Goal: Navigation & Orientation: Find specific page/section

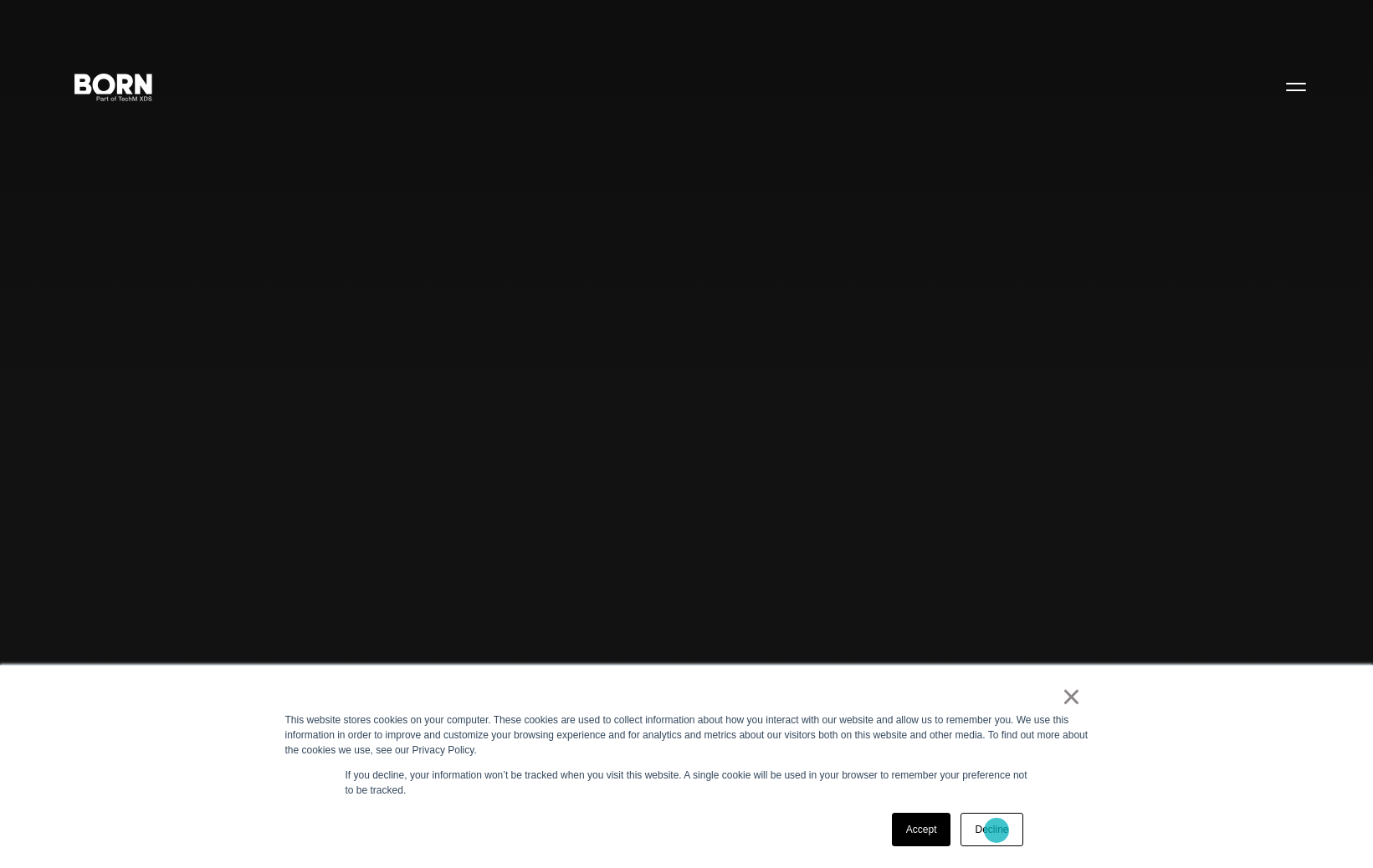
click at [996, 830] on link "Decline" at bounding box center [991, 829] width 62 height 33
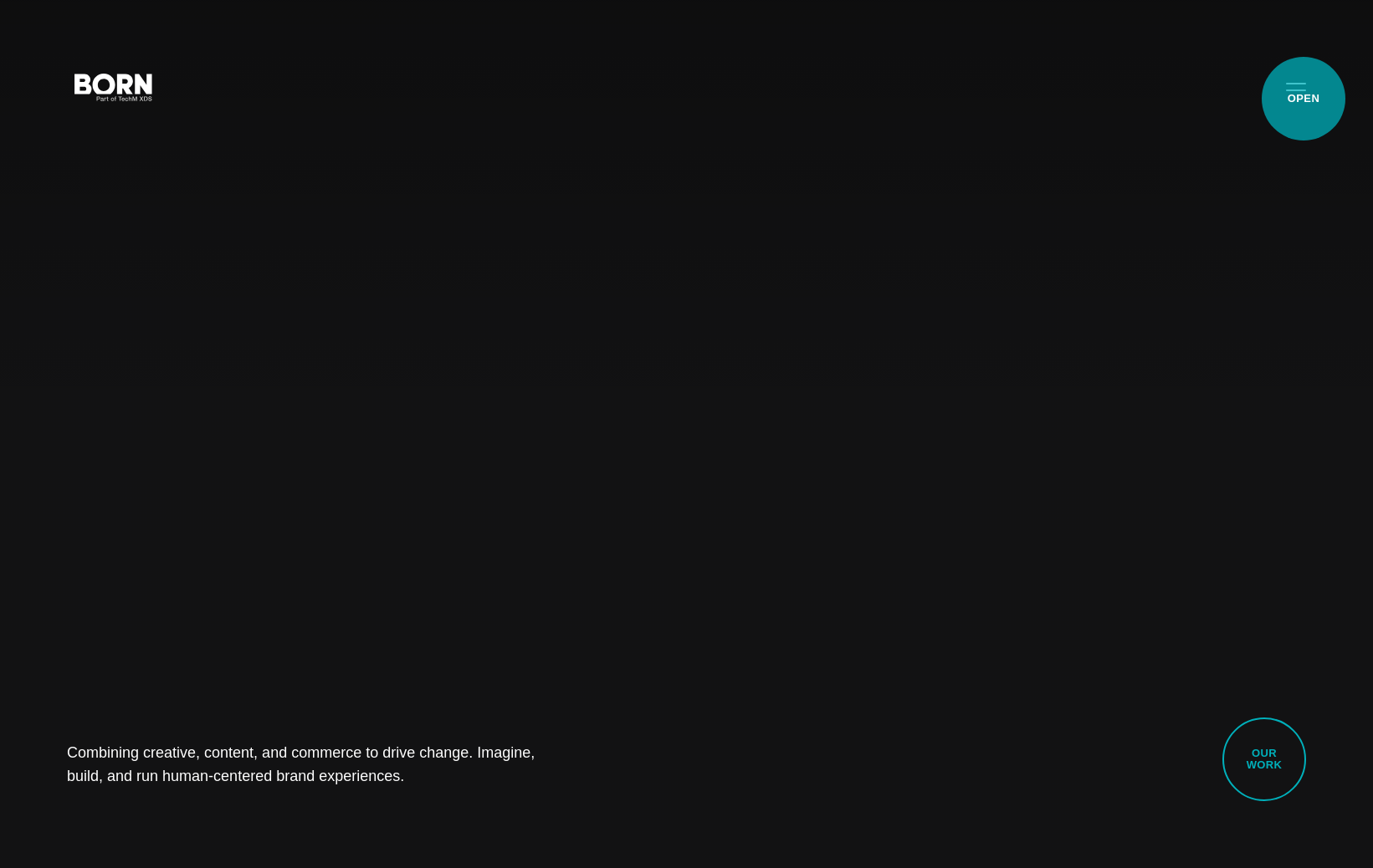
click at [1303, 99] on button "Primary Menu" at bounding box center [1296, 85] width 40 height 35
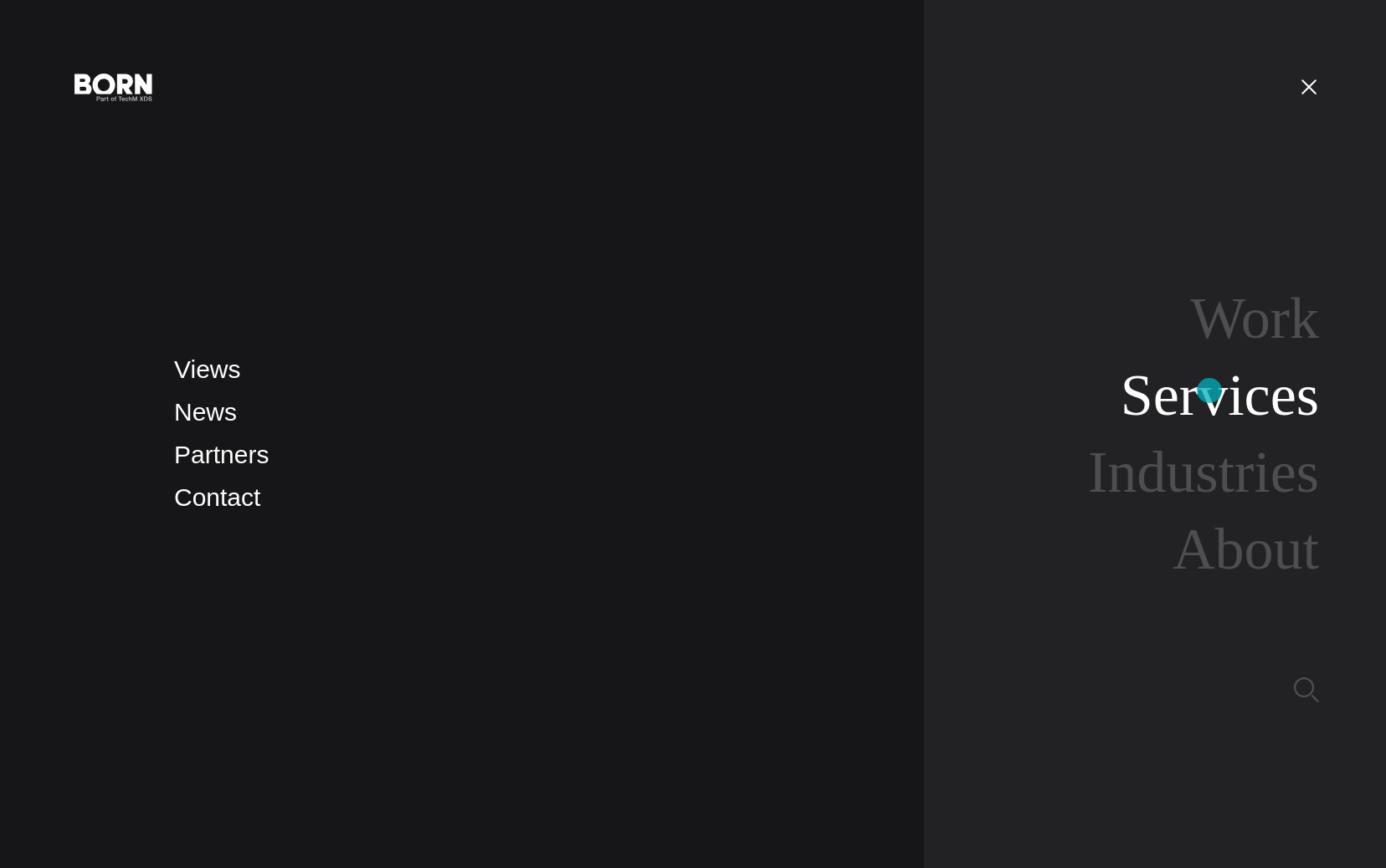
click at [1209, 390] on link "Services" at bounding box center [1220, 395] width 198 height 65
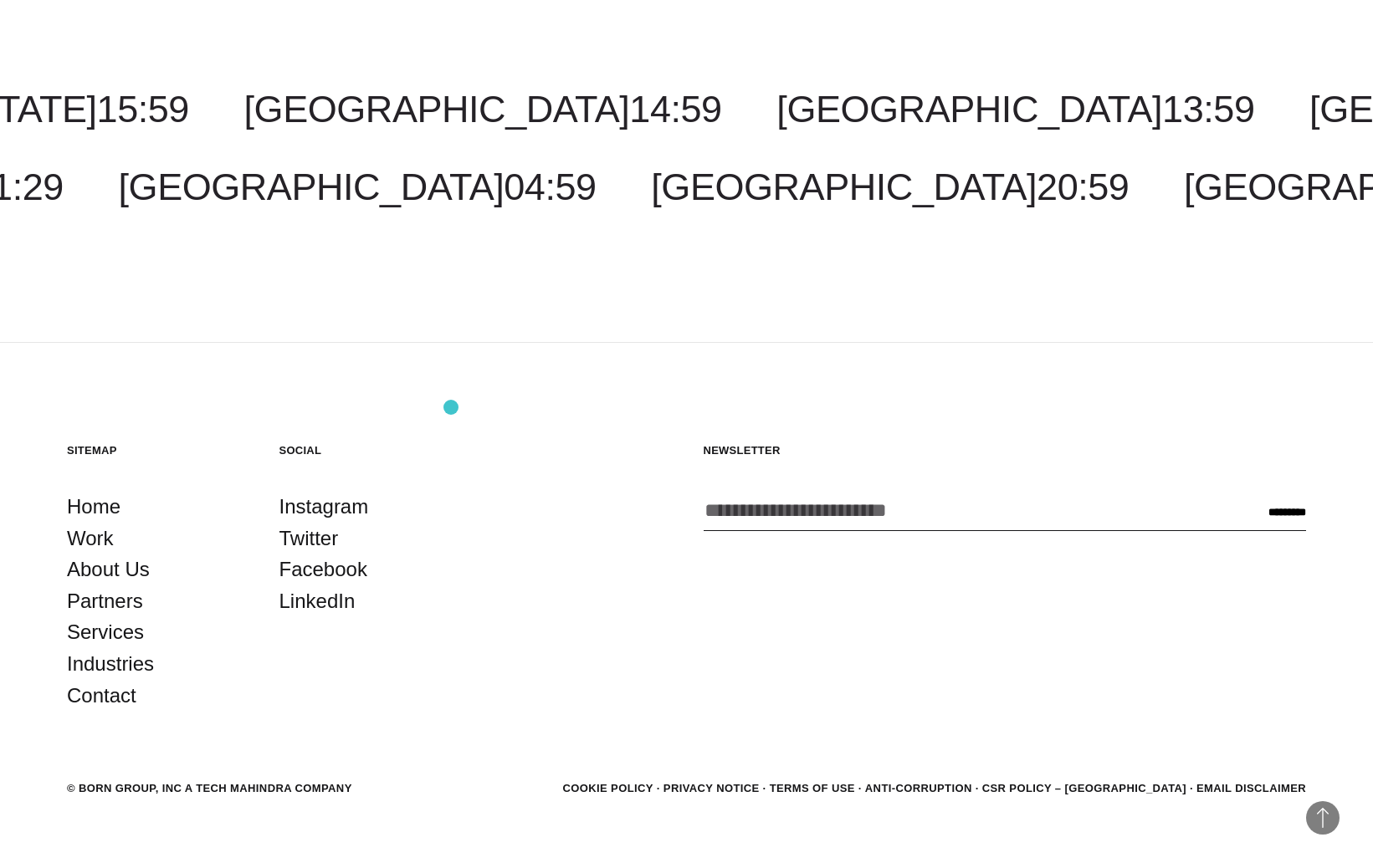
scroll to position [3514, 0]
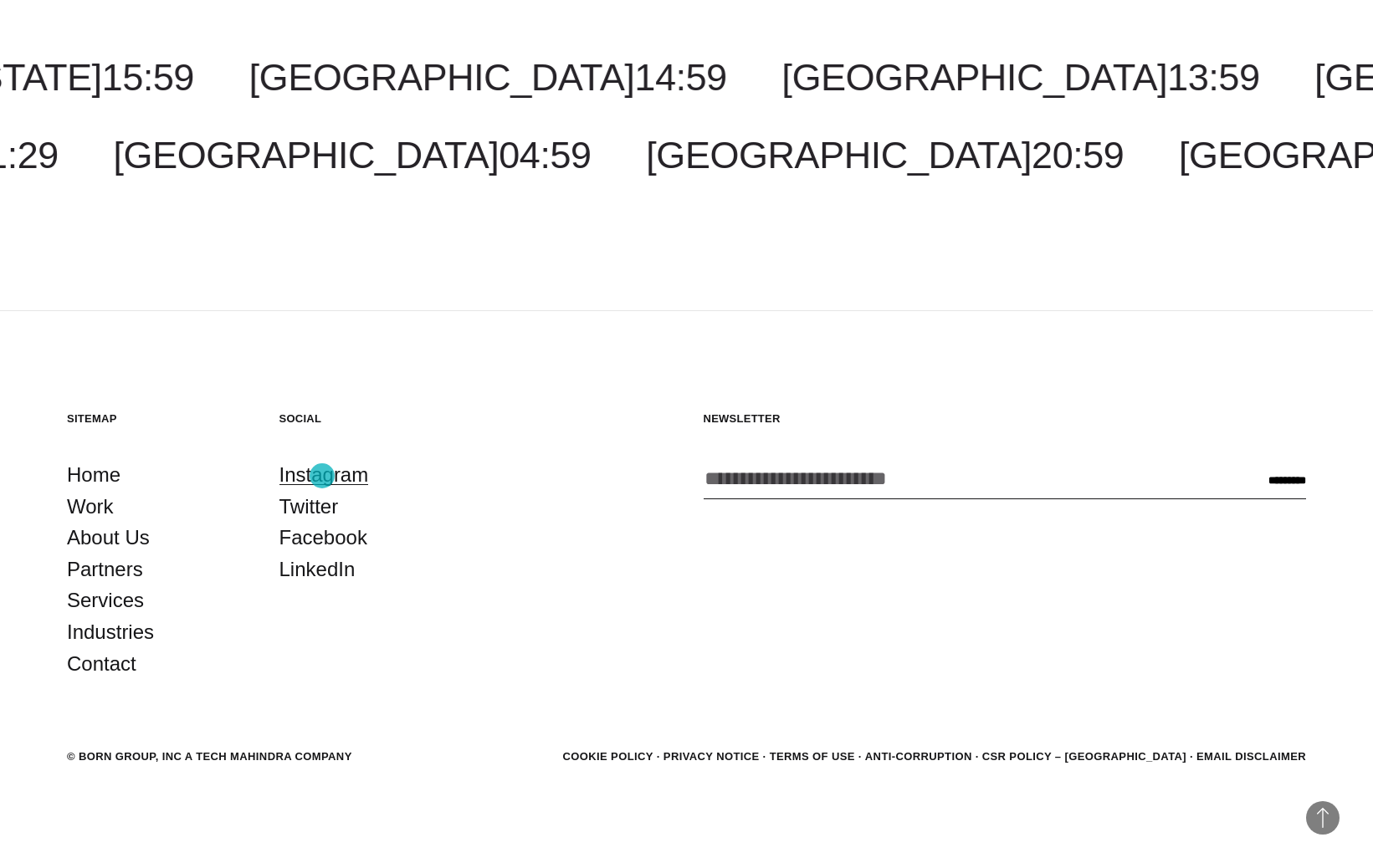
click at [322, 476] on link "Instagram" at bounding box center [324, 474] width 89 height 31
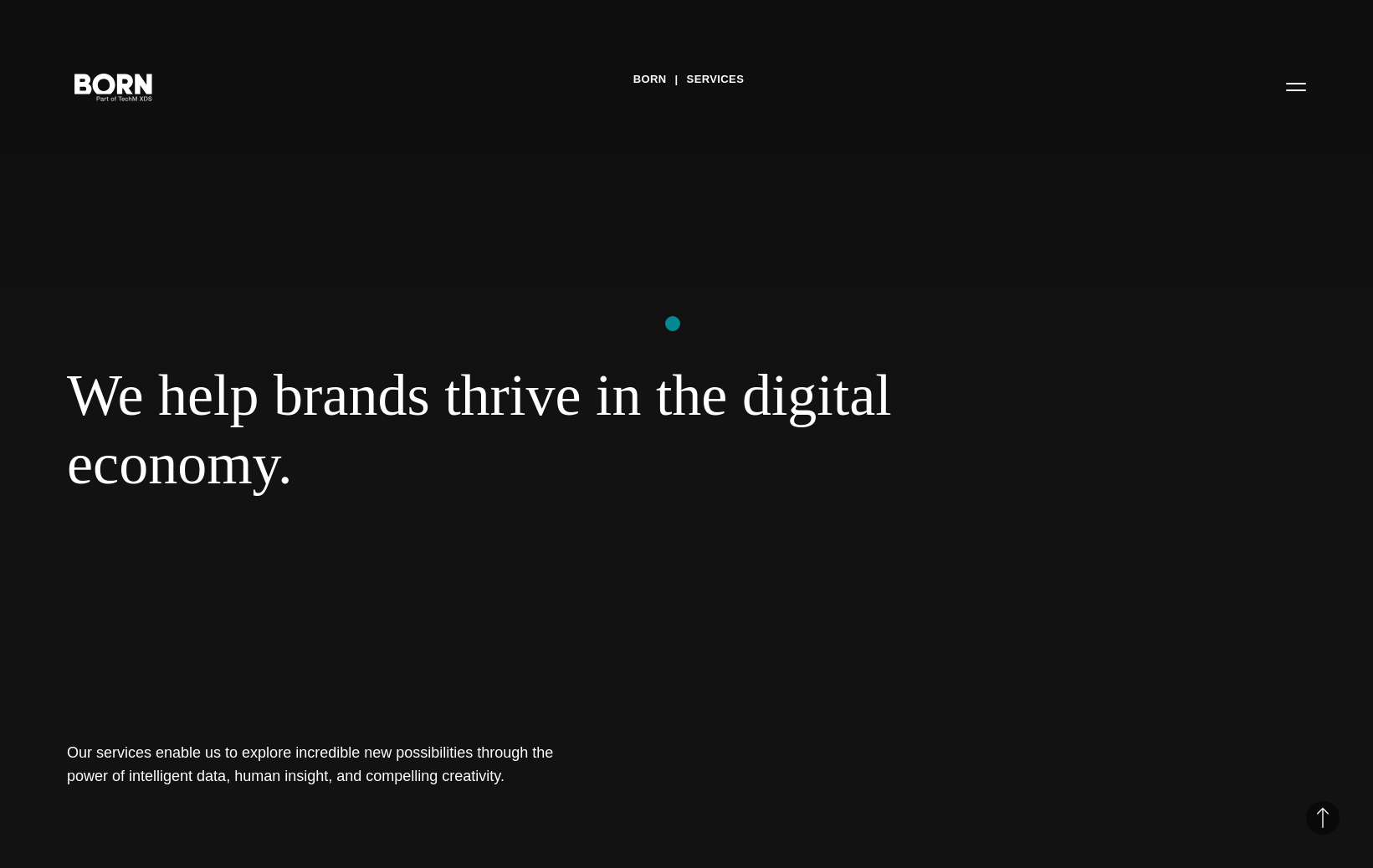
scroll to position [3514, 0]
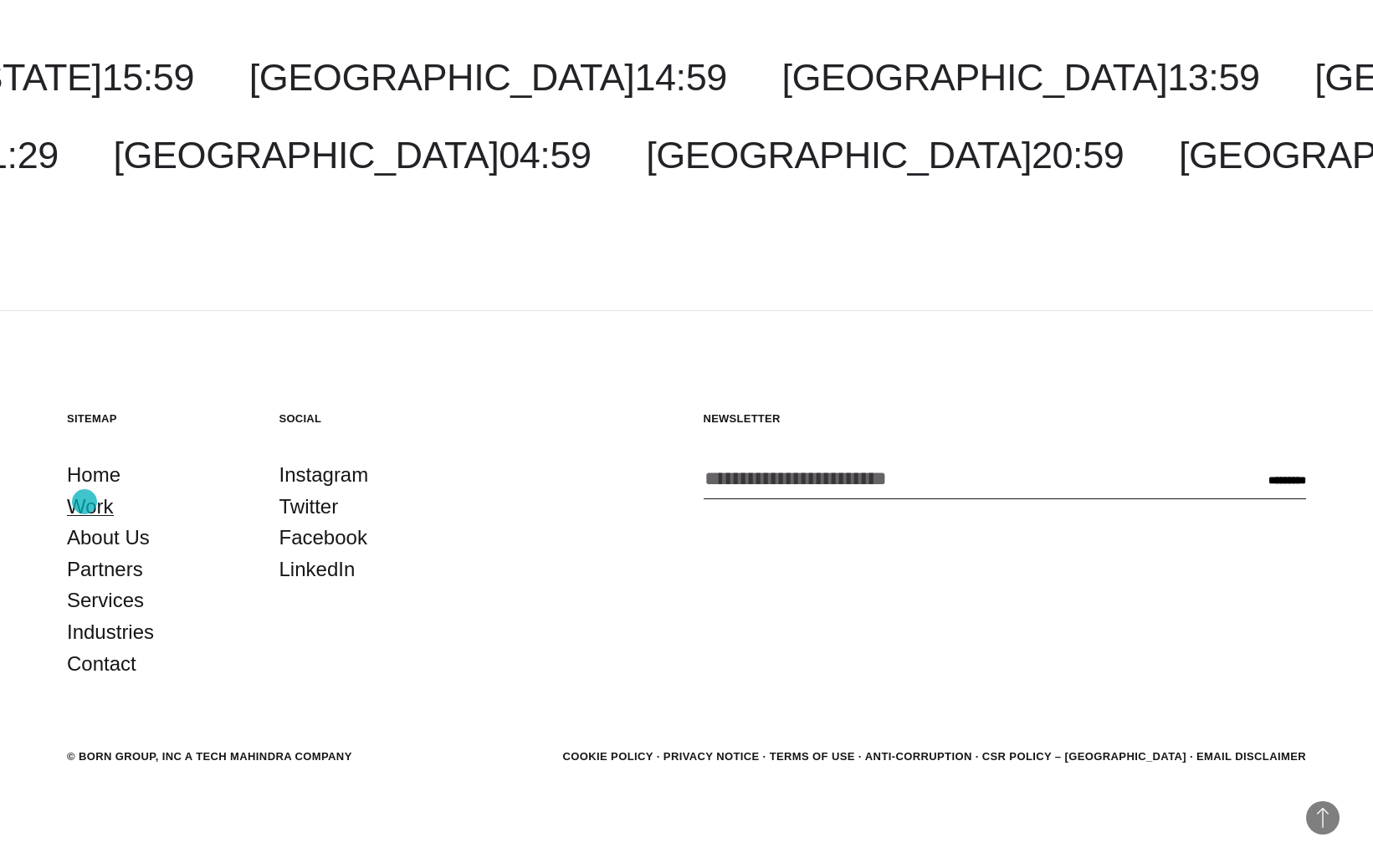
click at [85, 502] on link "Work" at bounding box center [90, 506] width 47 height 31
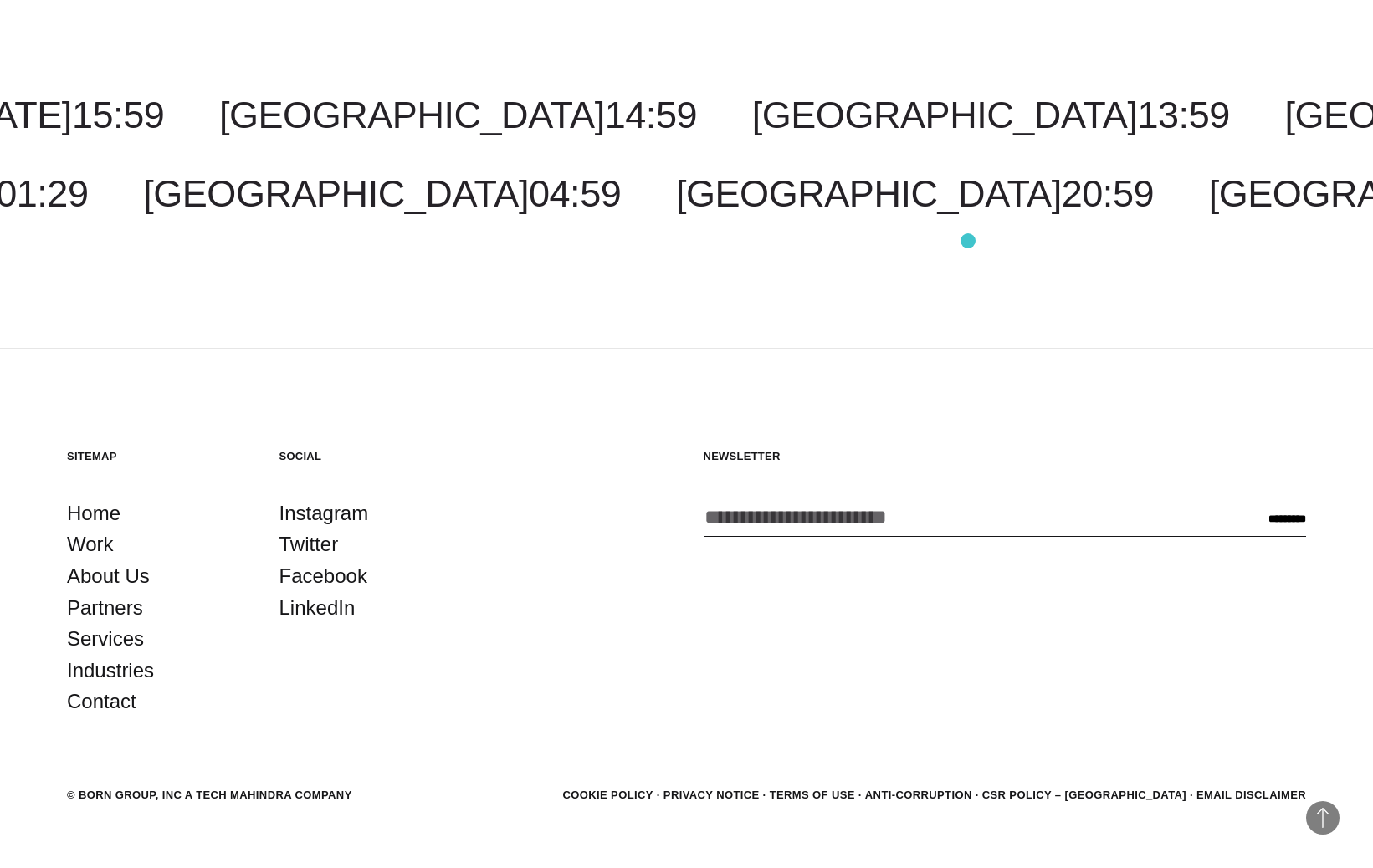
scroll to position [5328, 0]
